Goal: Task Accomplishment & Management: Use online tool/utility

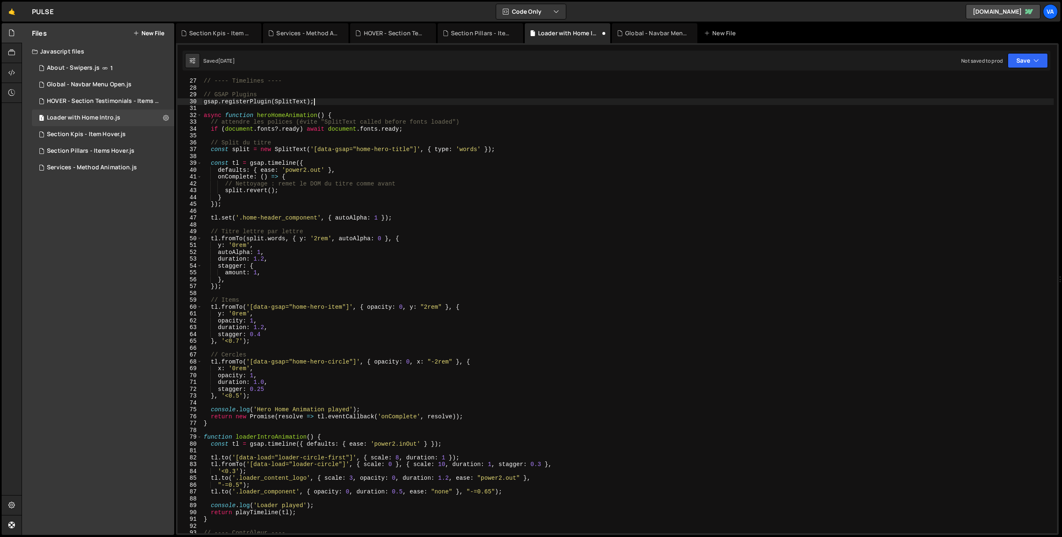
scroll to position [178, 0]
click at [115, 99] on div "HOVER - Section Testimonials - Items Hover.js" at bounding box center [104, 101] width 115 height 7
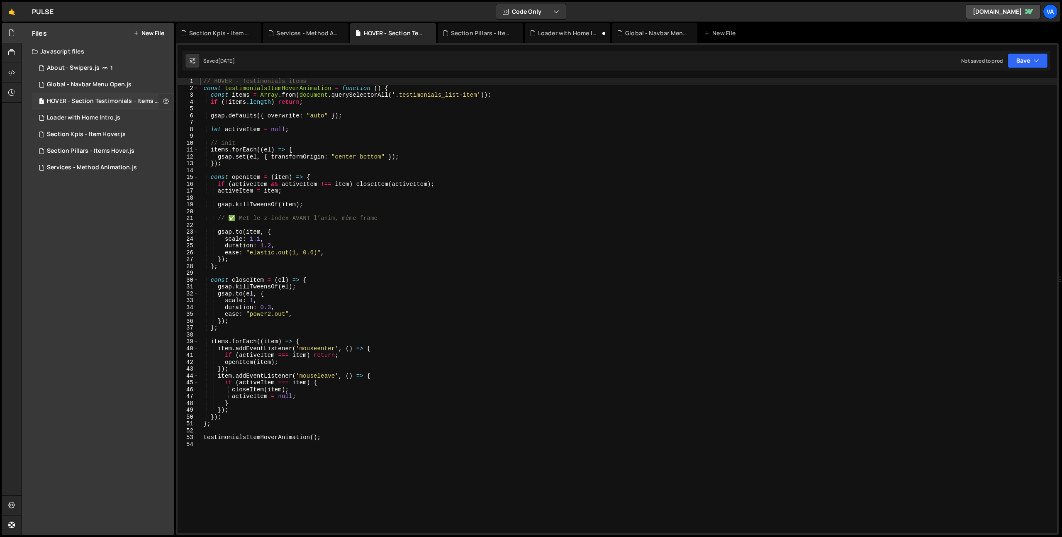
click at [168, 99] on icon at bounding box center [166, 101] width 6 height 8
click at [195, 116] on button "Edit File Settings" at bounding box center [216, 118] width 81 height 17
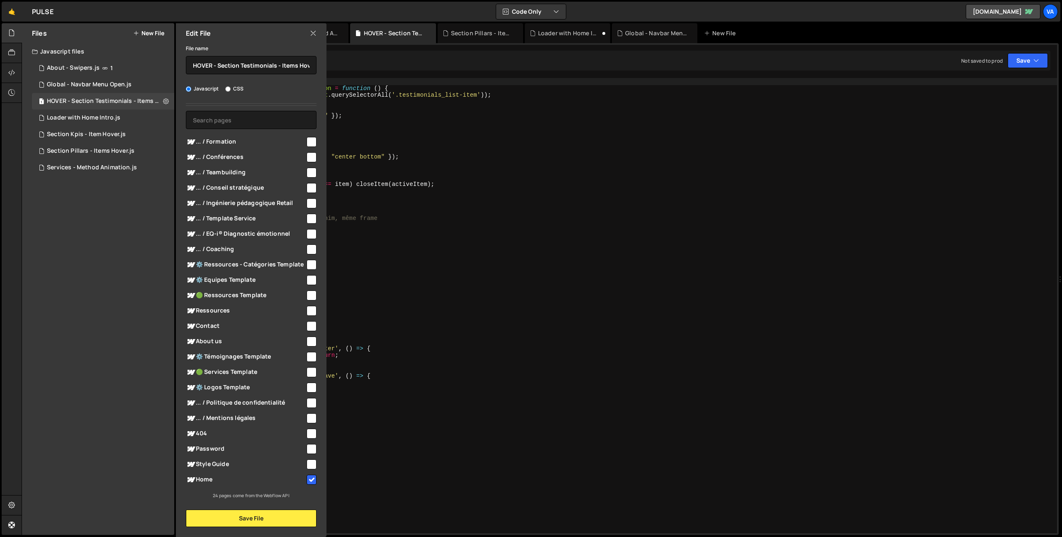
scroll to position [0, 0]
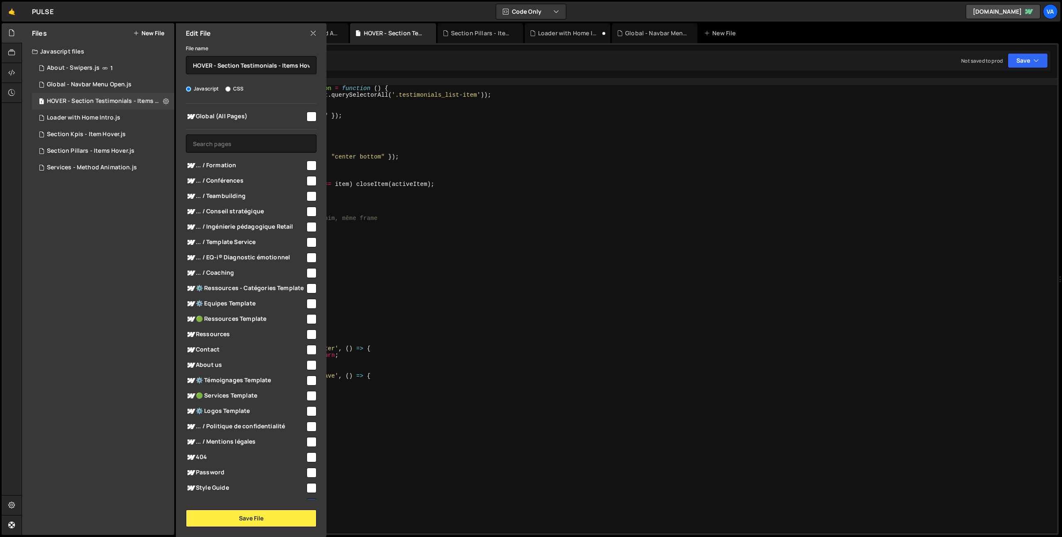
click at [307, 165] on input "checkbox" at bounding box center [312, 166] width 10 height 10
checkbox input "true"
click at [307, 183] on input "checkbox" at bounding box center [312, 181] width 10 height 10
checkbox input "true"
click at [307, 195] on input "checkbox" at bounding box center [312, 196] width 10 height 10
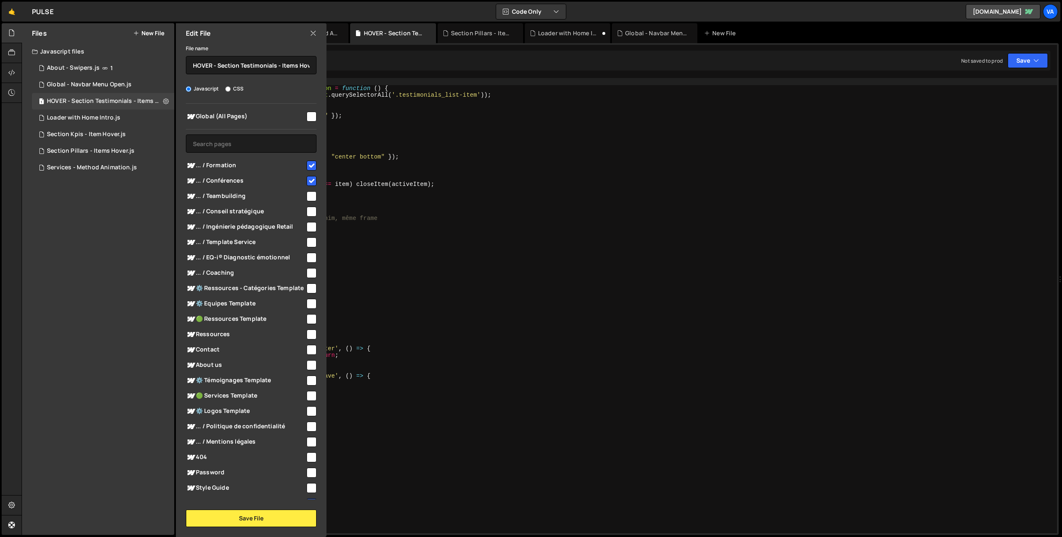
checkbox input "true"
click at [307, 211] on input "checkbox" at bounding box center [312, 212] width 10 height 10
checkbox input "true"
click at [307, 226] on input "checkbox" at bounding box center [312, 227] width 10 height 10
checkbox input "true"
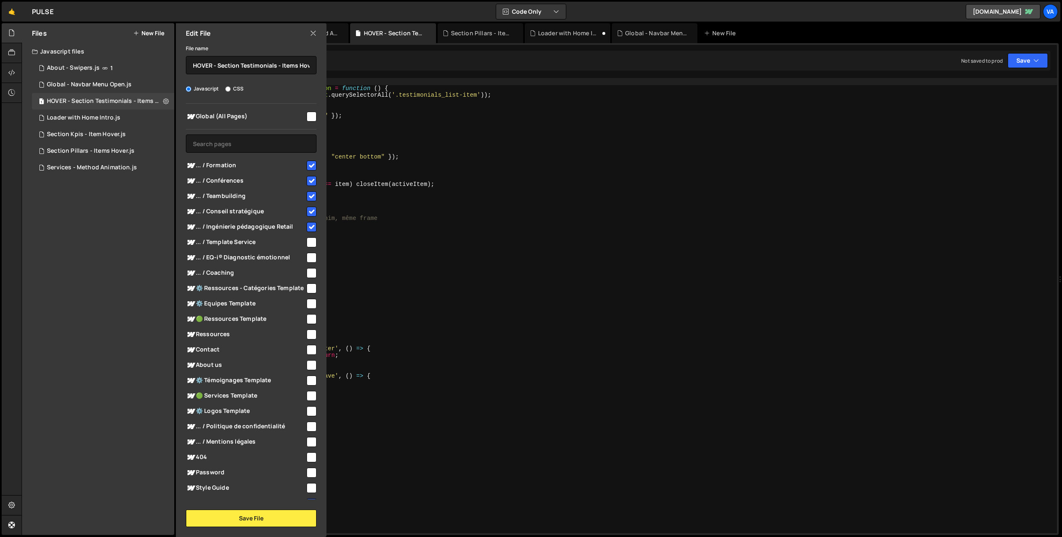
click at [305, 249] on div "... / Template Service" at bounding box center [251, 241] width 131 height 15
click at [307, 243] on input "checkbox" at bounding box center [312, 242] width 10 height 10
checkbox input "true"
click at [308, 257] on input "checkbox" at bounding box center [312, 258] width 10 height 10
checkbox input "true"
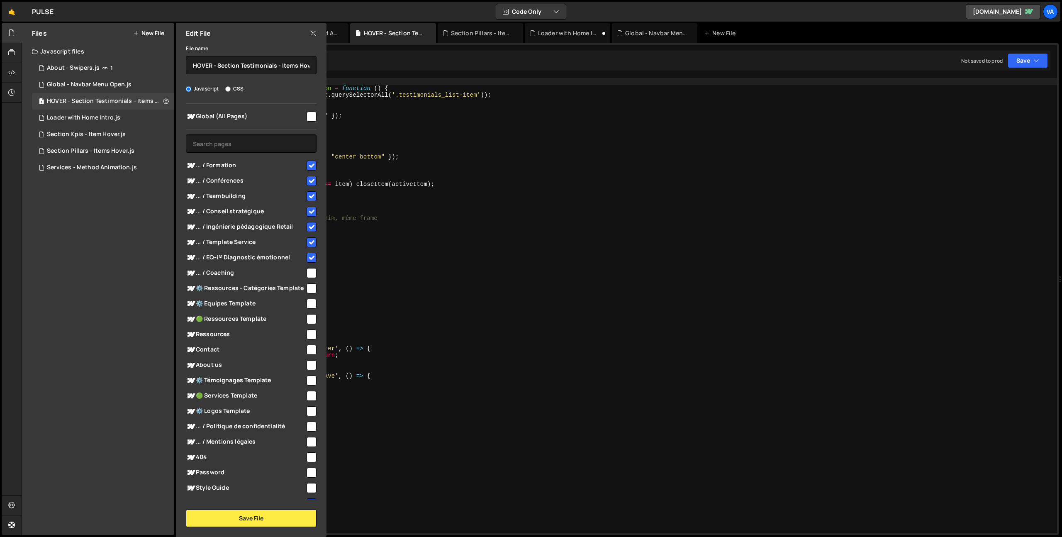
click at [307, 276] on input "checkbox" at bounding box center [312, 273] width 10 height 10
checkbox input "true"
click at [302, 293] on span "⚙️ Ressources - Catégories Template" at bounding box center [246, 288] width 120 height 10
click at [307, 291] on input "checkbox" at bounding box center [312, 288] width 10 height 10
checkbox input "false"
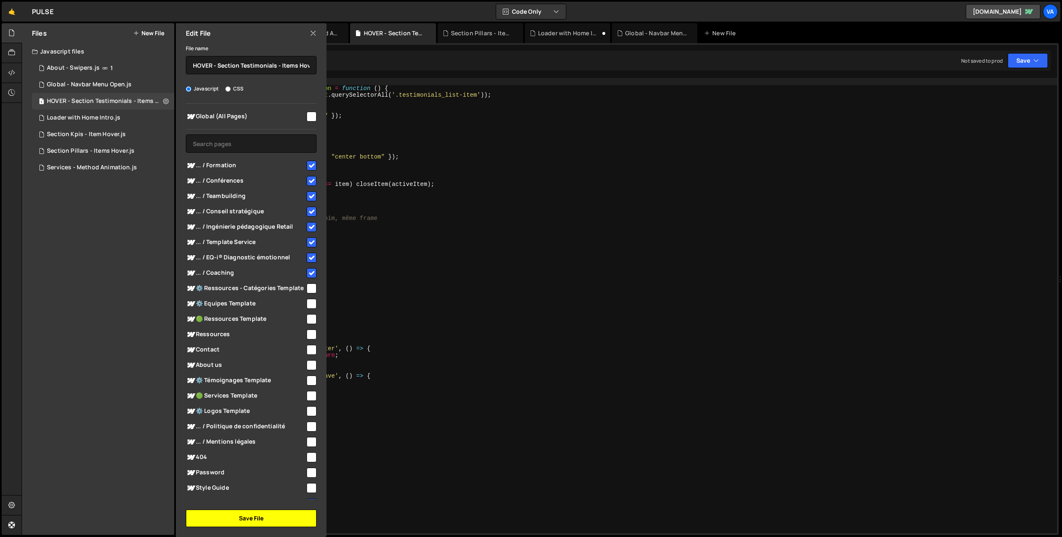
click at [261, 519] on button "Save File" at bounding box center [251, 518] width 131 height 17
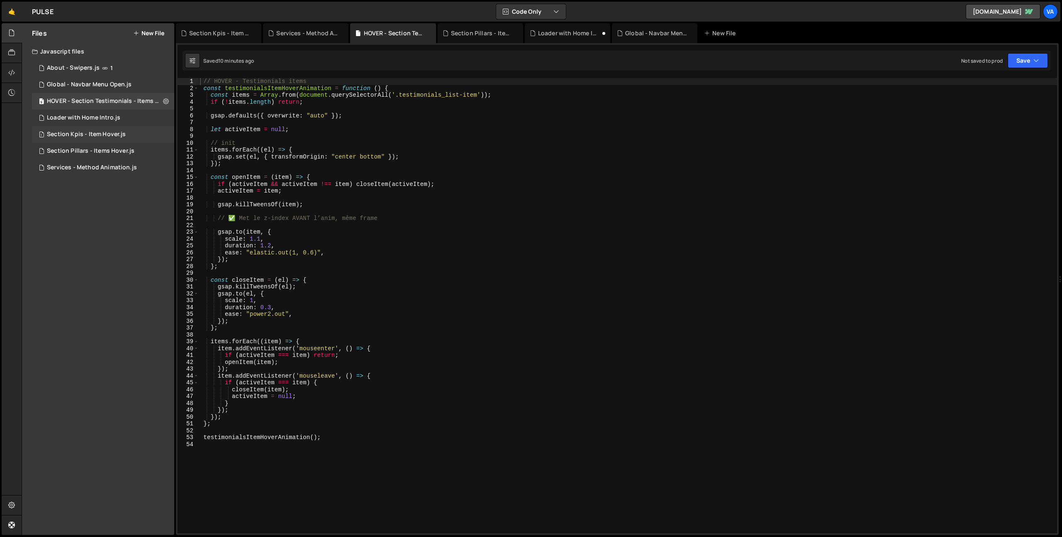
click at [103, 133] on div "Section Kpis - Item Hover.js" at bounding box center [86, 134] width 79 height 7
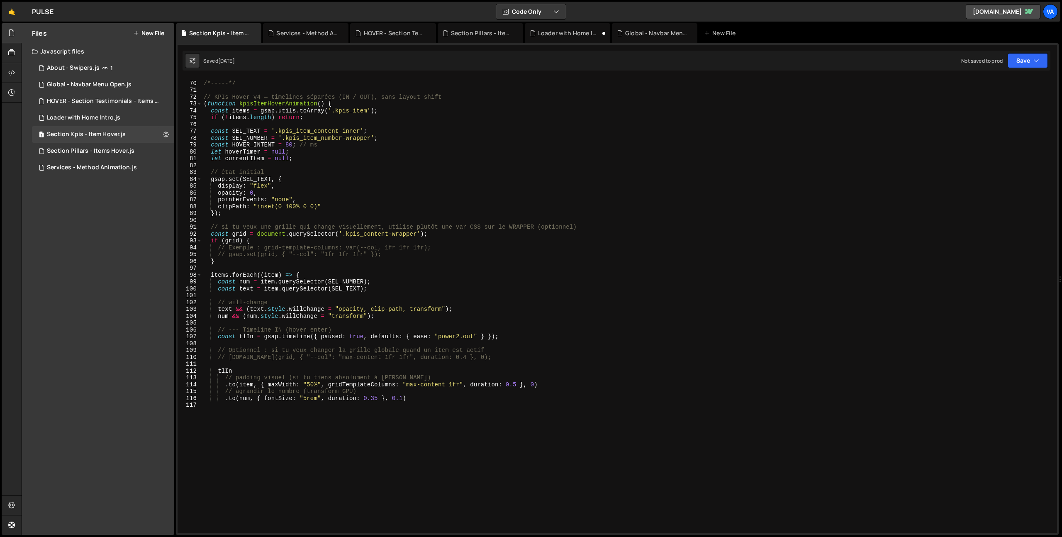
click at [445, 247] on div "/*-----*/ // KPIs Hover v4 — timelines séparées (IN / OUT), sans layout shift (…" at bounding box center [628, 237] width 852 height 329
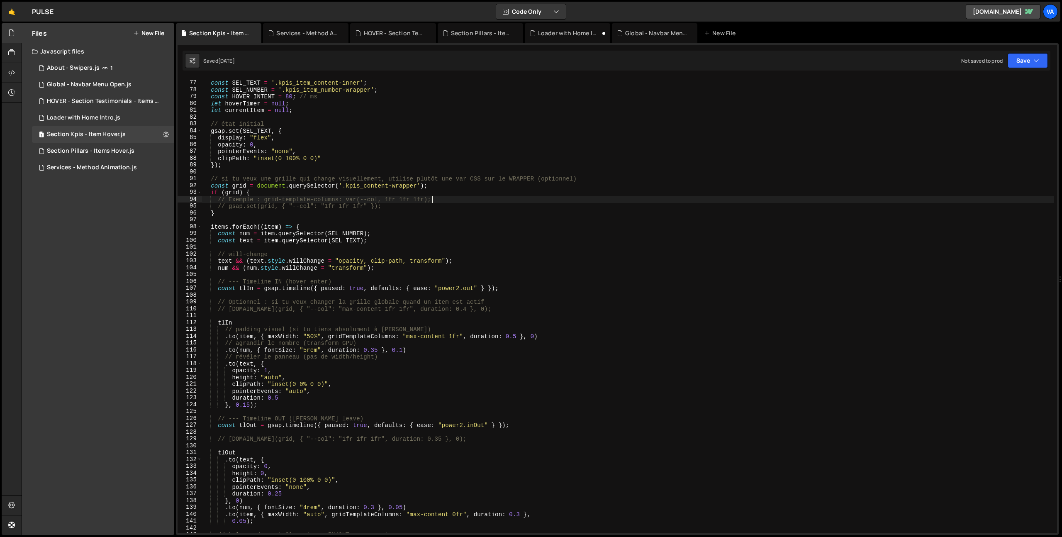
scroll to position [519, 0]
click at [312, 337] on div "const SEL_TEXT = '.kpis_item_content-inner' ; const SEL_NUMBER = '.kpis_item_nu…" at bounding box center [628, 307] width 852 height 469
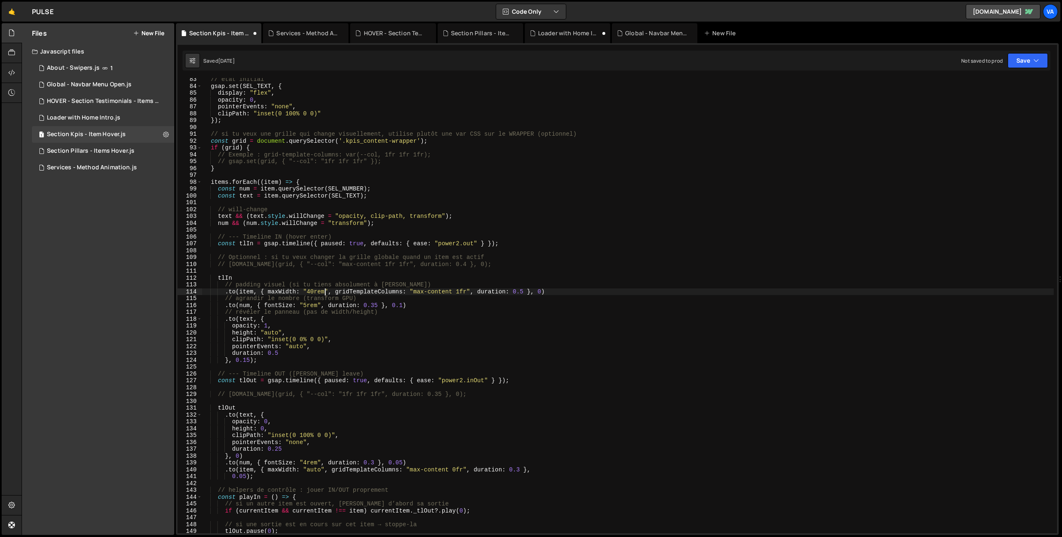
scroll to position [605, 0]
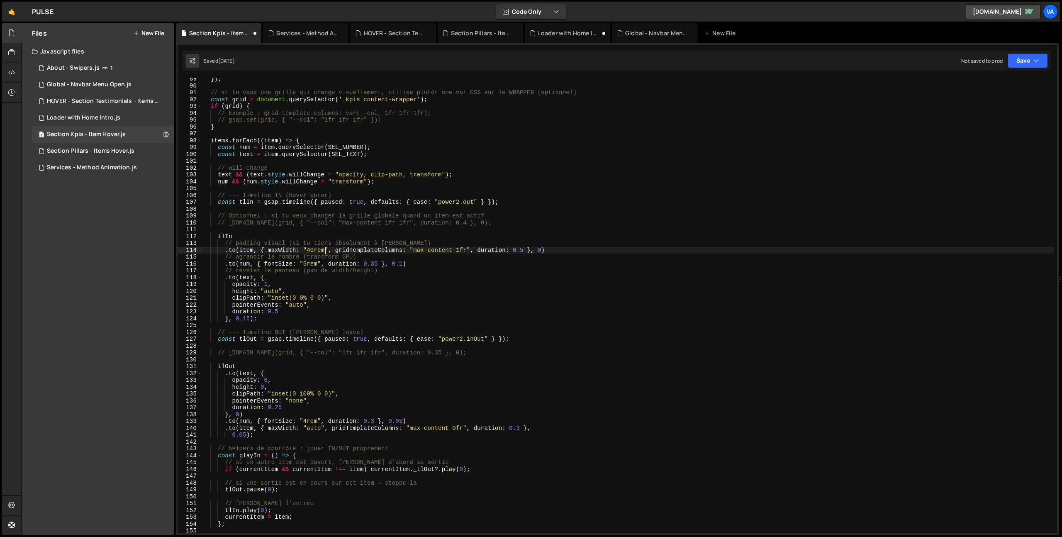
click at [313, 428] on div "}) ; // si tu veux une grille qui change visuellement, utilise plutôt une var C…" at bounding box center [628, 310] width 852 height 469
click at [313, 425] on div "}) ; // si tu veux une grille qui change visuellement, utilise plutôt une var C…" at bounding box center [628, 310] width 852 height 469
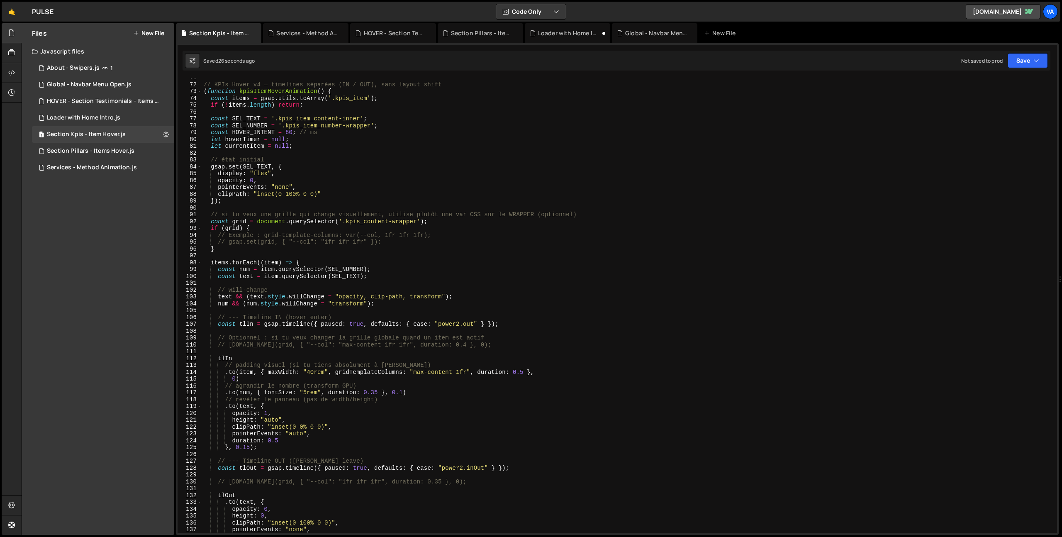
scroll to position [483, 0]
click at [268, 160] on div "// KPIs Hover v4 — timelines séparées (IN / OUT), sans layout shift ( function …" at bounding box center [628, 308] width 852 height 469
type textarea "// état initial"
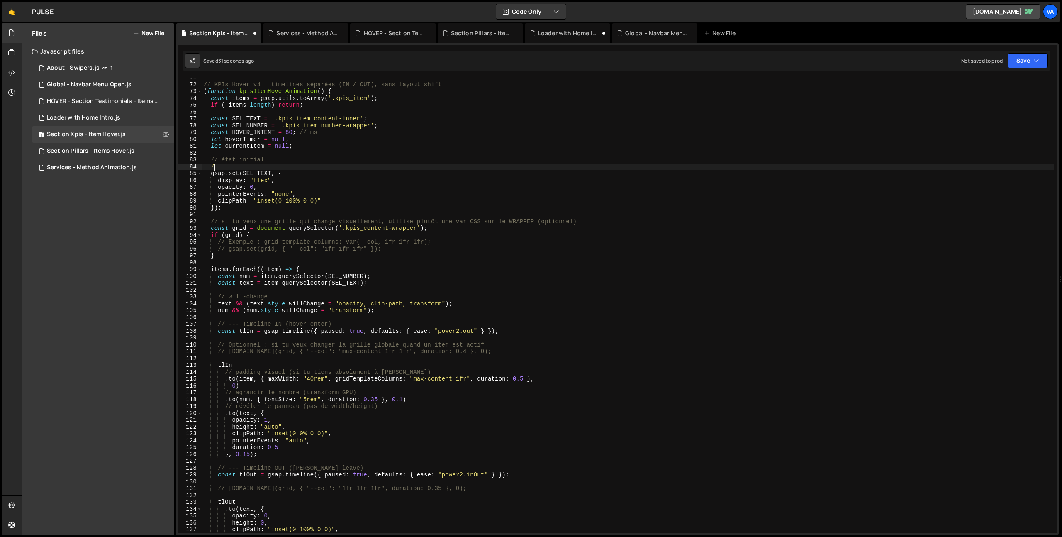
scroll to position [0, 0]
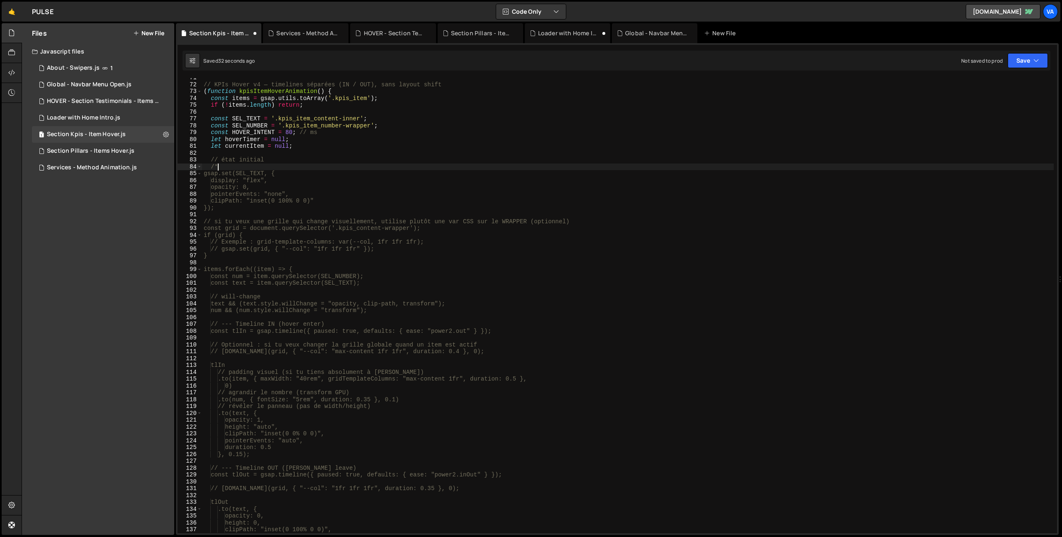
click at [239, 207] on div "// KPIs Hover v4 — timelines séparées (IN / OUT), sans layout shift ( function …" at bounding box center [628, 308] width 852 height 469
type textarea "});"
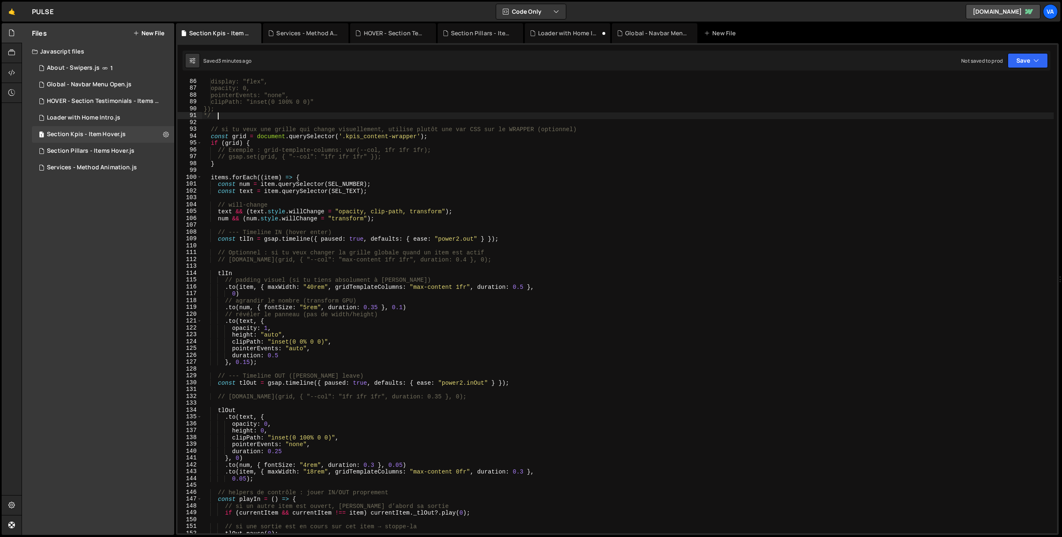
scroll to position [588, 0]
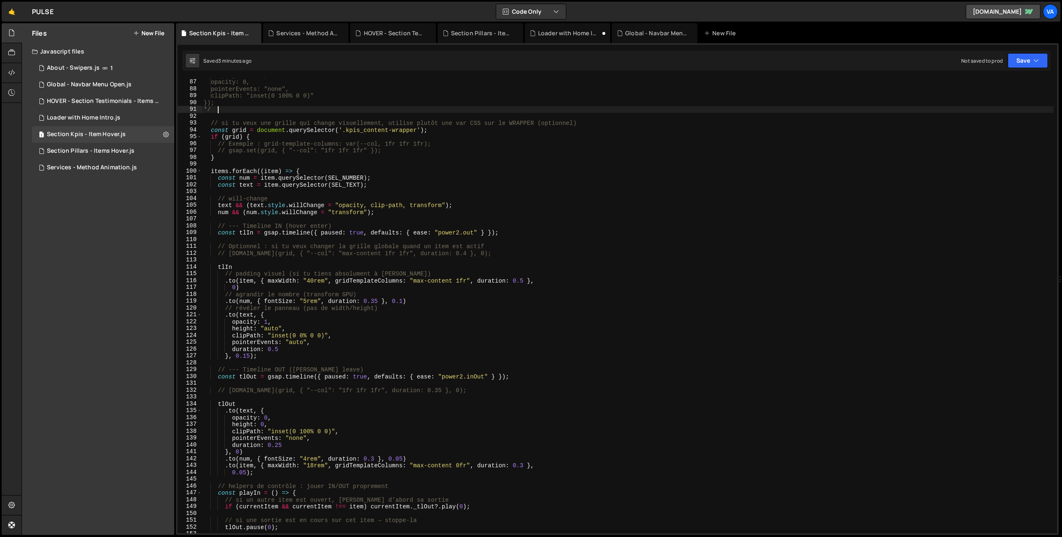
click at [285, 329] on div "display: "flex", opacity: 0, pointerEvents: "none", clipPath: "inset(0 100% 0 0…" at bounding box center [628, 306] width 852 height 469
type textarea "height: "auto","
click at [271, 329] on div "display: "flex", opacity: 0, pointerEvents: "none", clipPath: "inset(0 100% 0 0…" at bounding box center [628, 306] width 852 height 469
click at [287, 327] on div "display: "flex", opacity: 0, pointerEvents: "none", clipPath: "inset(0 100% 0 0…" at bounding box center [628, 306] width 852 height 469
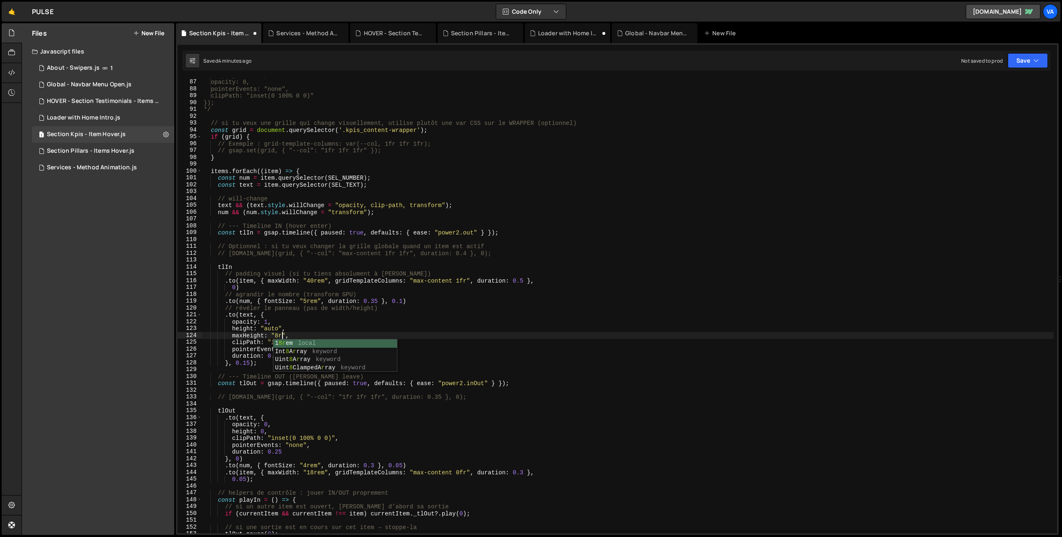
scroll to position [0, 6]
click at [299, 335] on div "display: "flex", opacity: 0, pointerEvents: "none", clipPath: "inset(0 100% 0 0…" at bounding box center [628, 306] width 852 height 469
click at [278, 335] on div "display: "flex", opacity: 0, pointerEvents: "none", clipPath: "inset(0 100% 0 0…" at bounding box center [628, 306] width 852 height 469
click at [324, 335] on div "display: "flex", opacity: 0, pointerEvents: "none", clipPath: "inset(0 100% 0 0…" at bounding box center [628, 306] width 852 height 469
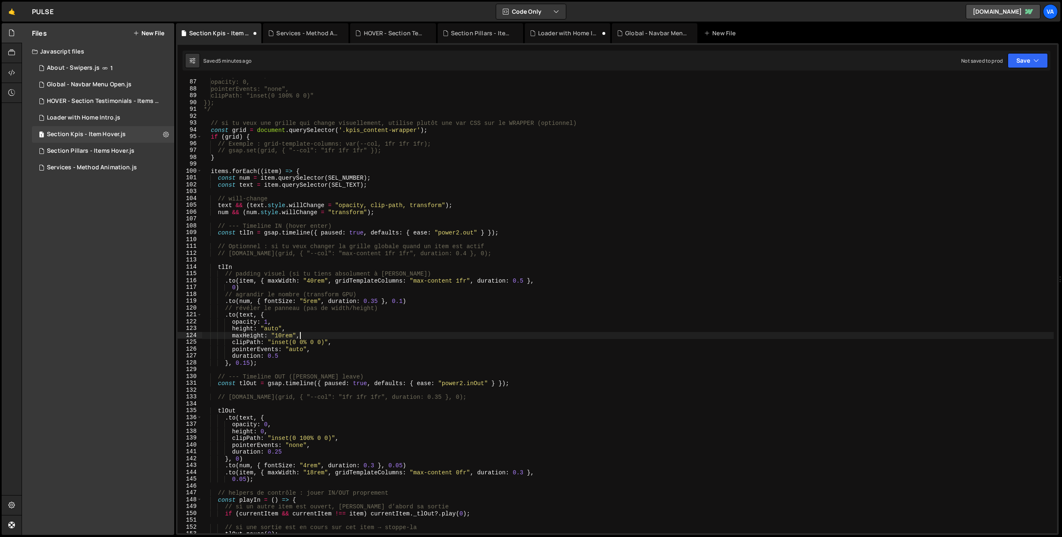
click at [233, 330] on div "display: "flex", opacity: 0, pointerEvents: "none", clipPath: "inset(0 100% 0 0…" at bounding box center [628, 306] width 852 height 469
drag, startPoint x: 302, startPoint y: 334, endPoint x: 231, endPoint y: 337, distance: 71.0
click at [231, 337] on div "display: "flex", opacity: 0, pointerEvents: "none", clipPath: "inset(0 100% 0 0…" at bounding box center [628, 306] width 852 height 469
click at [268, 433] on div "display: "flex", opacity: 0, pointerEvents: "none", clipPath: "inset(0 100% 0 0…" at bounding box center [628, 306] width 852 height 469
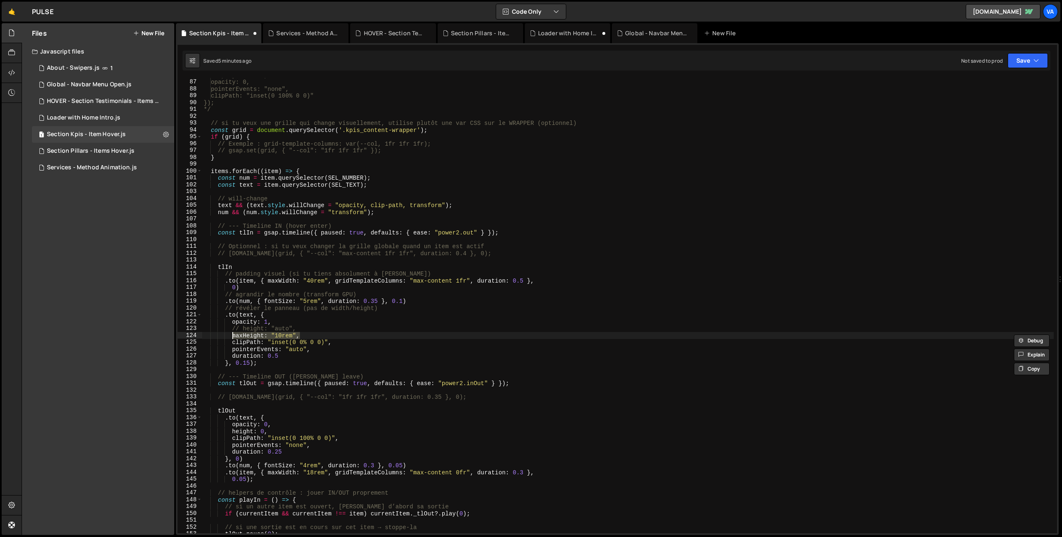
type textarea "height: 0,"
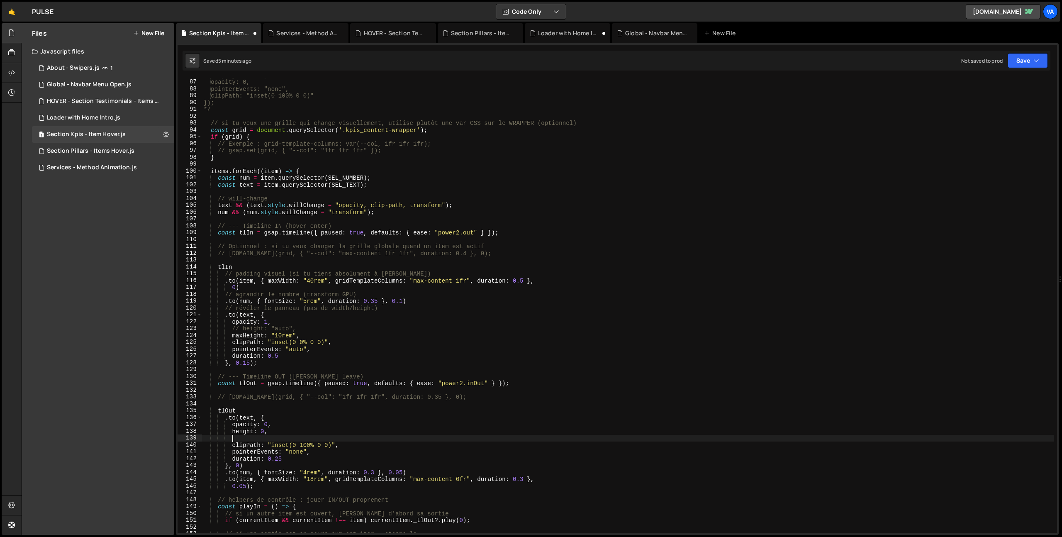
paste textarea "maxHeight: "10rem","
click at [232, 432] on div "display: "flex", opacity: 0, pointerEvents: "none", clipPath: "inset(0 100% 0 0…" at bounding box center [628, 306] width 852 height 469
drag, startPoint x: 302, startPoint y: 437, endPoint x: 198, endPoint y: 437, distance: 105.0
click at [198, 437] on div "height: 0, 86 87 88 89 90 91 92 93 94 95 96 97 98 99 100 101 102 103 104 105 10…" at bounding box center [618, 305] width 880 height 455
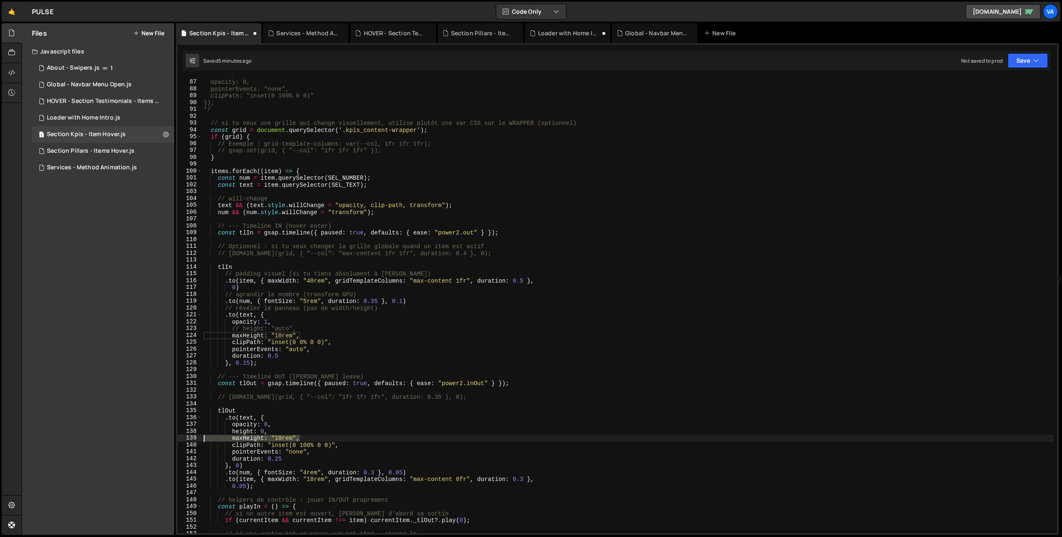
type textarea "maxHeight: "10rem","
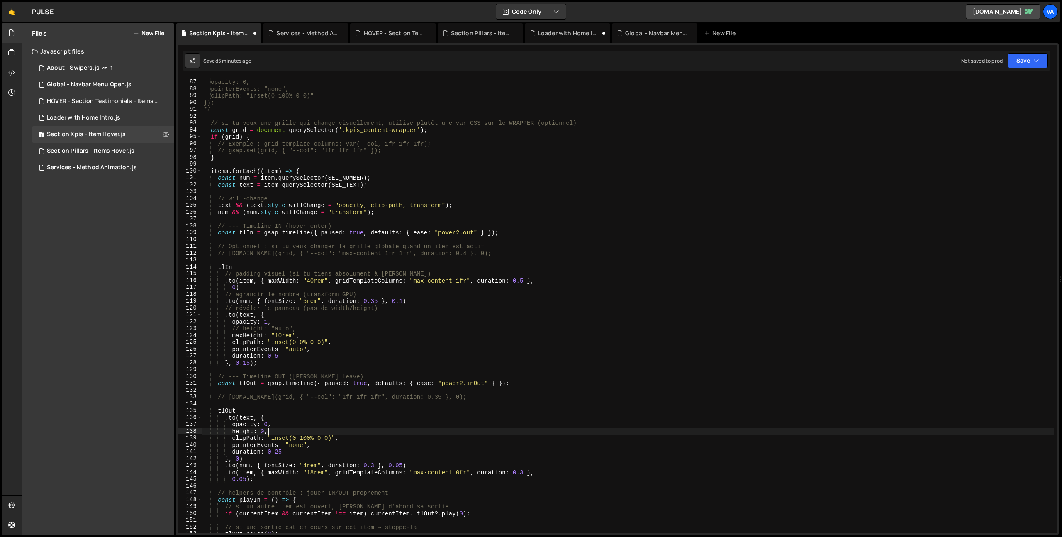
click at [243, 329] on div "display: "flex", opacity: 0, pointerEvents: "none", clipPath: "inset(0 100% 0 0…" at bounding box center [628, 306] width 852 height 469
click at [270, 329] on div "display: "flex", opacity: 0, pointerEvents: "none", clipPath: "inset(0 100% 0 0…" at bounding box center [628, 306] width 852 height 469
type textarea "height: "100%","
